Goal: Task Accomplishment & Management: Complete application form

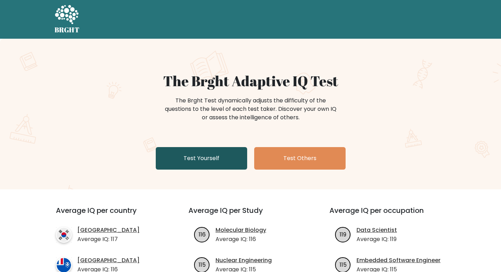
click at [203, 160] on link "Test Yourself" at bounding box center [201, 158] width 91 height 23
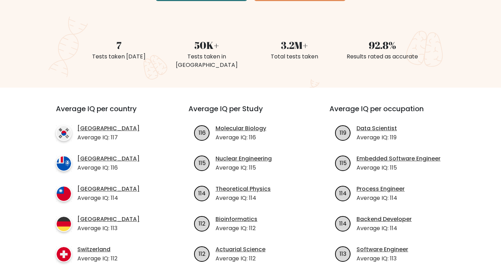
scroll to position [281, 0]
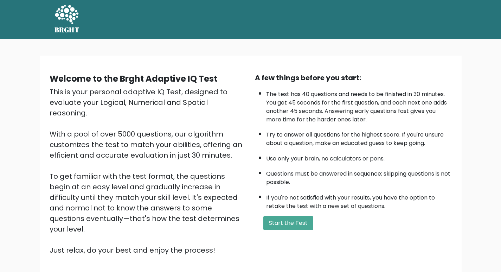
scroll to position [50, 0]
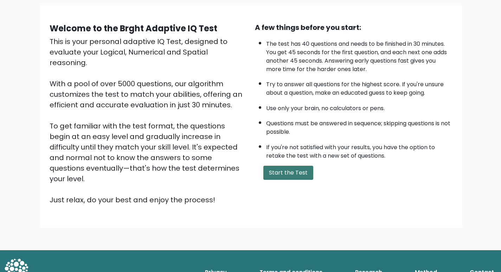
click at [286, 176] on button "Start the Test" at bounding box center [289, 173] width 50 height 14
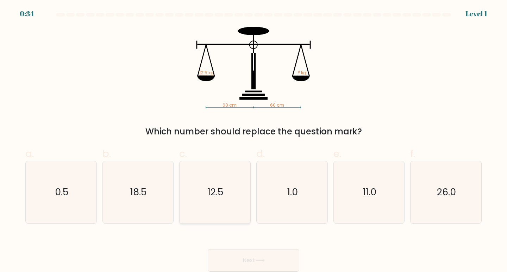
click at [209, 204] on icon "12.5" at bounding box center [215, 192] width 62 height 62
click at [253, 141] on input "c. 12.5" at bounding box center [253, 138] width 0 height 5
radio input "true"
click at [259, 261] on icon at bounding box center [259, 261] width 9 height 4
click at [257, 260] on icon at bounding box center [259, 261] width 9 height 4
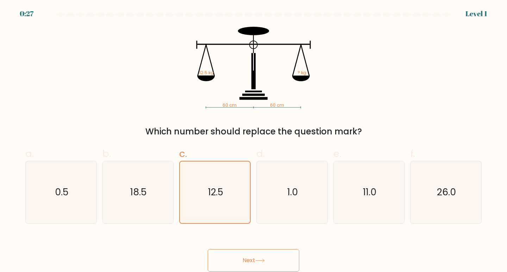
click at [256, 259] on button "Next" at bounding box center [253, 260] width 91 height 23
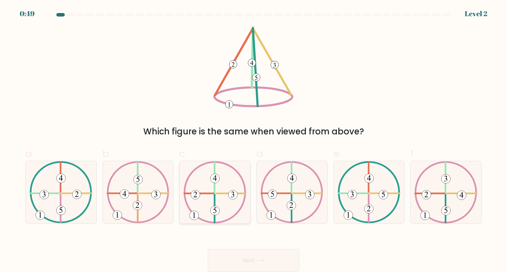
click at [206, 207] on icon at bounding box center [214, 192] width 63 height 62
click at [253, 141] on input "c." at bounding box center [253, 138] width 0 height 5
radio input "true"
click at [277, 256] on button "Next" at bounding box center [253, 260] width 91 height 23
click at [278, 255] on button "Next" at bounding box center [253, 260] width 91 height 23
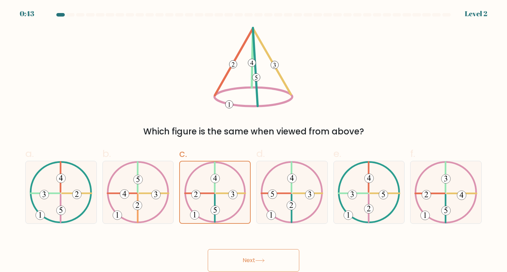
click at [275, 255] on button "Next" at bounding box center [253, 260] width 91 height 23
click at [271, 256] on button "Next" at bounding box center [253, 260] width 91 height 23
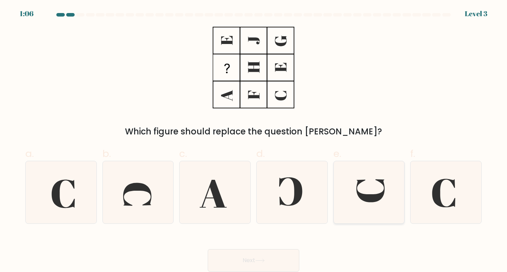
click at [355, 208] on icon at bounding box center [369, 192] width 62 height 62
click at [254, 141] on input "e." at bounding box center [253, 138] width 0 height 5
radio input "true"
click at [234, 258] on button "Next" at bounding box center [253, 260] width 91 height 23
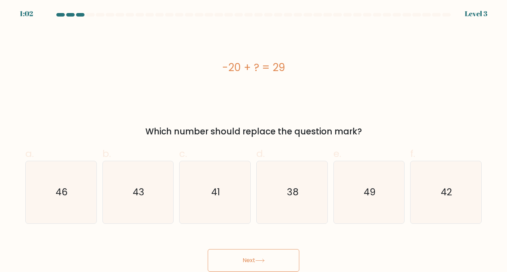
click at [236, 258] on button "Next" at bounding box center [253, 260] width 91 height 23
click at [350, 214] on icon "49" at bounding box center [369, 192] width 62 height 62
click at [254, 141] on input "e. 49" at bounding box center [253, 138] width 0 height 5
radio input "true"
click at [267, 258] on button "Next" at bounding box center [253, 260] width 91 height 23
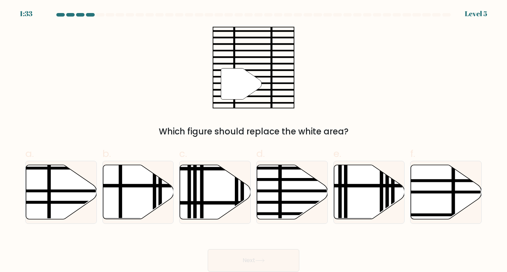
click at [271, 258] on button "Next" at bounding box center [253, 260] width 91 height 23
click at [280, 200] on line at bounding box center [280, 164] width 0 height 142
click at [254, 141] on input "d." at bounding box center [253, 138] width 0 height 5
radio input "true"
click at [267, 262] on button "Next" at bounding box center [253, 260] width 91 height 23
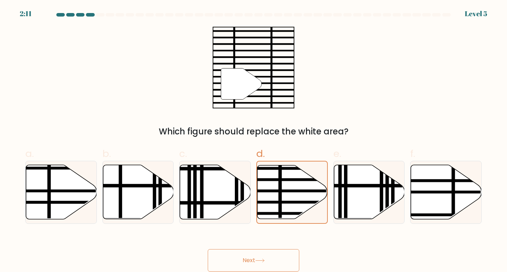
click at [260, 256] on button "Next" at bounding box center [253, 260] width 91 height 23
click at [261, 254] on button "Next" at bounding box center [253, 260] width 91 height 23
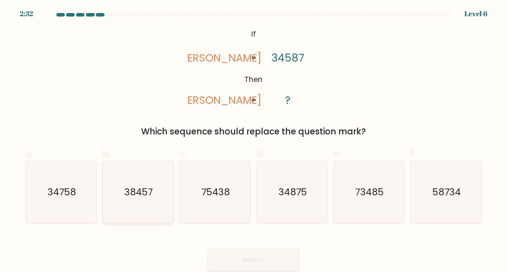
click at [142, 172] on icon "38457" at bounding box center [138, 192] width 62 height 62
click at [253, 141] on input "b. 38457" at bounding box center [253, 138] width 0 height 5
radio input "true"
click at [249, 261] on button "Next" at bounding box center [253, 260] width 91 height 23
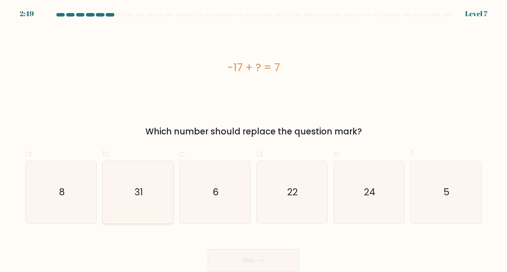
click at [150, 203] on icon "31" at bounding box center [138, 192] width 62 height 62
click at [253, 141] on input "b. 31" at bounding box center [253, 138] width 0 height 5
radio input "true"
click at [243, 262] on button "Next" at bounding box center [253, 260] width 91 height 23
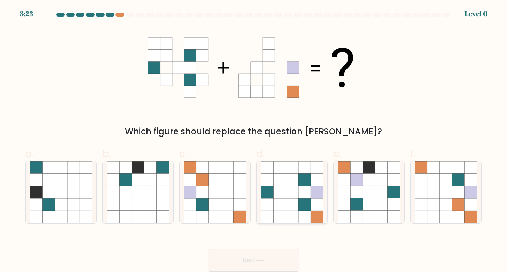
click at [284, 211] on icon at bounding box center [279, 217] width 12 height 12
click at [254, 141] on input "d." at bounding box center [253, 138] width 0 height 5
radio input "true"
click at [260, 262] on icon at bounding box center [259, 261] width 9 height 4
click at [261, 261] on icon at bounding box center [259, 261] width 9 height 4
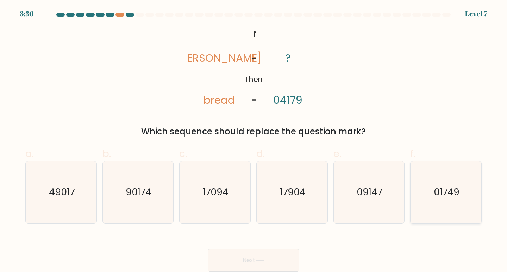
click at [430, 179] on icon "01749" at bounding box center [445, 192] width 62 height 62
click at [254, 141] on input "f. 01749" at bounding box center [253, 138] width 0 height 5
radio input "true"
click at [284, 255] on button "Next" at bounding box center [253, 260] width 91 height 23
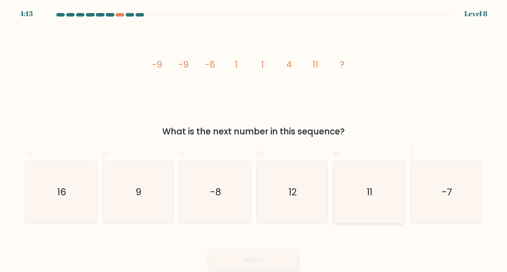
click at [367, 189] on text "11" at bounding box center [370, 191] width 6 height 13
click at [254, 141] on input "e. 11" at bounding box center [253, 138] width 0 height 5
radio input "true"
click at [267, 259] on button "Next" at bounding box center [253, 260] width 91 height 23
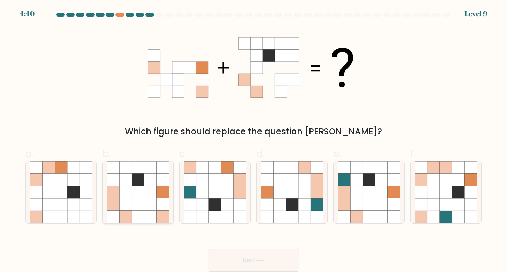
click at [144, 197] on icon at bounding box center [138, 192] width 12 height 12
click at [253, 141] on input "b." at bounding box center [253, 138] width 0 height 5
radio input "true"
click at [259, 259] on icon at bounding box center [259, 261] width 9 height 4
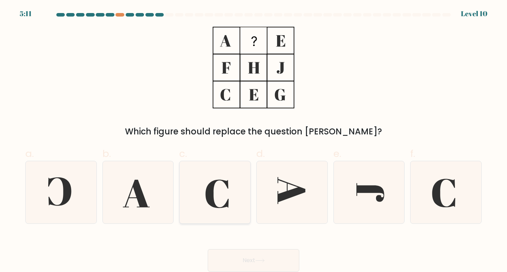
click at [195, 188] on icon at bounding box center [215, 192] width 62 height 62
click at [253, 141] on input "c." at bounding box center [253, 138] width 0 height 5
radio input "true"
click at [247, 259] on button "Next" at bounding box center [253, 260] width 91 height 23
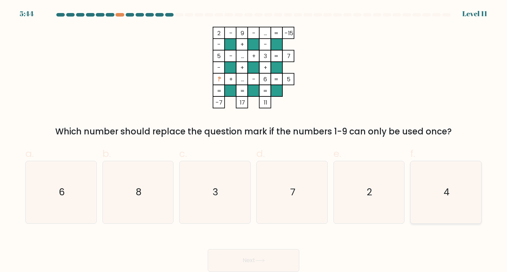
click at [431, 195] on icon "4" at bounding box center [445, 192] width 62 height 62
click at [254, 141] on input "f. 4" at bounding box center [253, 138] width 0 height 5
radio input "true"
click at [280, 258] on button "Next" at bounding box center [253, 260] width 91 height 23
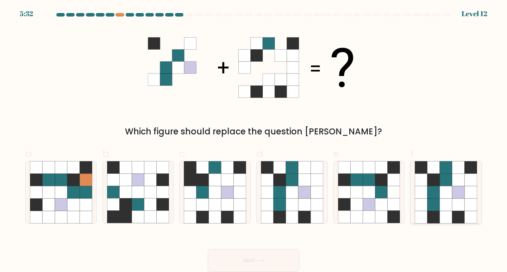
click at [460, 200] on icon at bounding box center [458, 204] width 12 height 12
click at [254, 141] on input "f." at bounding box center [253, 138] width 0 height 5
radio input "true"
click at [277, 258] on button "Next" at bounding box center [253, 260] width 91 height 23
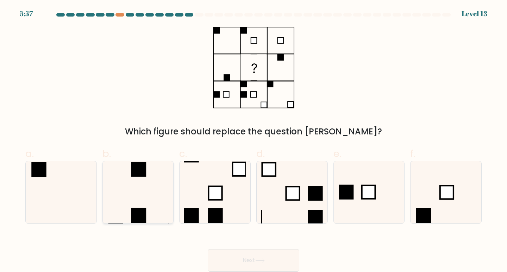
click at [147, 193] on icon at bounding box center [138, 192] width 62 height 62
click at [253, 141] on input "b." at bounding box center [253, 138] width 0 height 5
radio input "true"
click at [269, 265] on button "Next" at bounding box center [253, 260] width 91 height 23
click at [269, 262] on button "Next" at bounding box center [253, 260] width 91 height 23
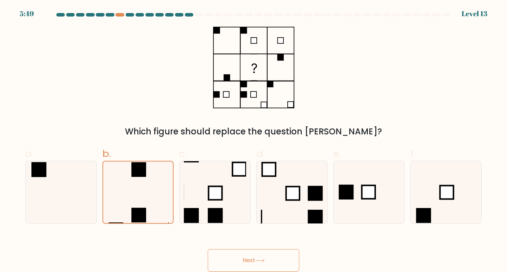
click at [267, 260] on button "Next" at bounding box center [253, 260] width 91 height 23
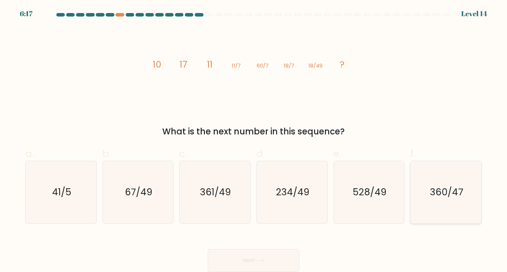
drag, startPoint x: 454, startPoint y: 208, endPoint x: 402, endPoint y: 217, distance: 52.8
click at [454, 209] on icon "360/47" at bounding box center [445, 192] width 62 height 62
click at [254, 141] on input "f. 360/47" at bounding box center [253, 138] width 0 height 5
radio input "true"
click at [242, 259] on button "Next" at bounding box center [253, 260] width 91 height 23
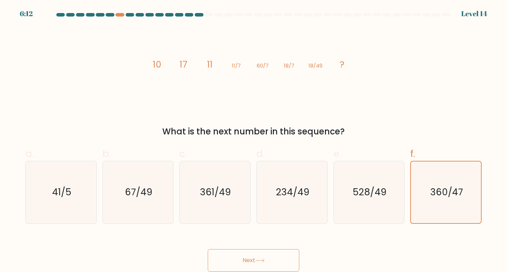
click at [242, 259] on button "Next" at bounding box center [253, 260] width 91 height 23
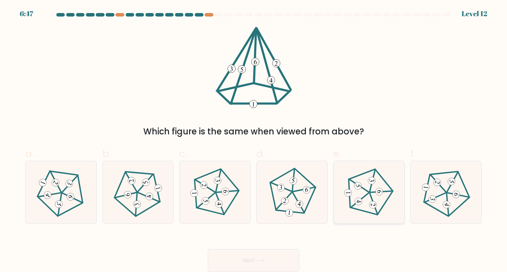
click at [360, 210] on 225 at bounding box center [371, 192] width 46 height 48
click at [254, 141] on input "e." at bounding box center [253, 138] width 0 height 5
radio input "true"
click at [258, 261] on icon at bounding box center [259, 261] width 9 height 4
click at [264, 256] on button "Next" at bounding box center [253, 260] width 91 height 23
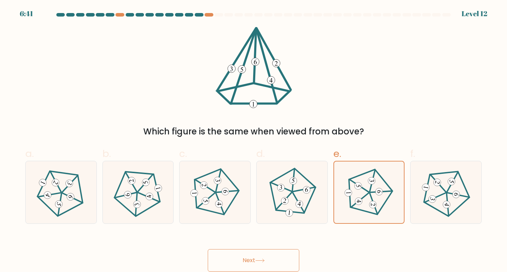
click at [264, 256] on button "Next" at bounding box center [253, 260] width 91 height 23
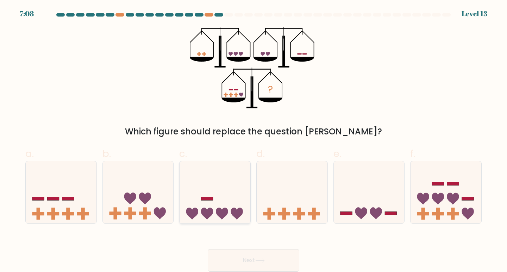
click at [223, 190] on icon at bounding box center [214, 192] width 71 height 58
click at [253, 141] on input "c." at bounding box center [253, 138] width 0 height 5
radio input "true"
click at [236, 261] on button "Next" at bounding box center [253, 260] width 91 height 23
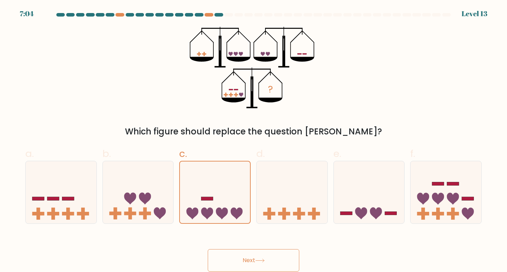
click at [237, 260] on button "Next" at bounding box center [253, 260] width 91 height 23
click at [238, 259] on button "Next" at bounding box center [253, 260] width 91 height 23
click at [240, 258] on button "Next" at bounding box center [253, 260] width 91 height 23
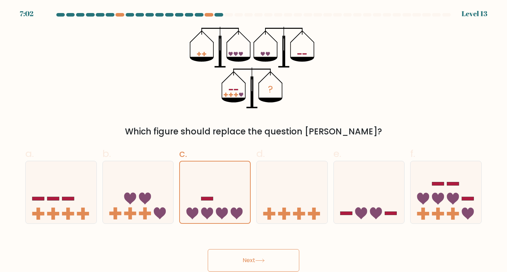
click at [241, 256] on button "Next" at bounding box center [253, 260] width 91 height 23
click at [262, 261] on icon at bounding box center [259, 261] width 9 height 4
click at [263, 260] on icon at bounding box center [259, 260] width 8 height 3
click at [264, 260] on icon at bounding box center [259, 260] width 8 height 3
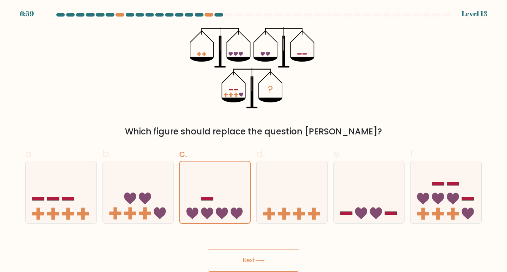
click at [264, 260] on icon at bounding box center [259, 260] width 8 height 3
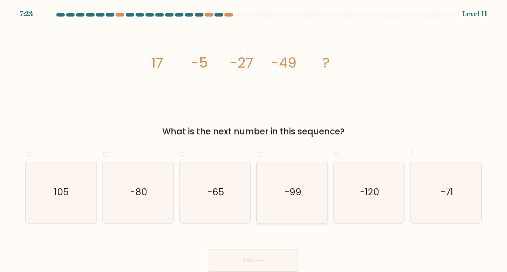
click at [296, 208] on icon "-99" at bounding box center [292, 192] width 62 height 62
click at [254, 141] on input "d. -99" at bounding box center [253, 138] width 0 height 5
radio input "true"
click at [254, 261] on button "Next" at bounding box center [253, 260] width 91 height 23
